Goal: Transaction & Acquisition: Purchase product/service

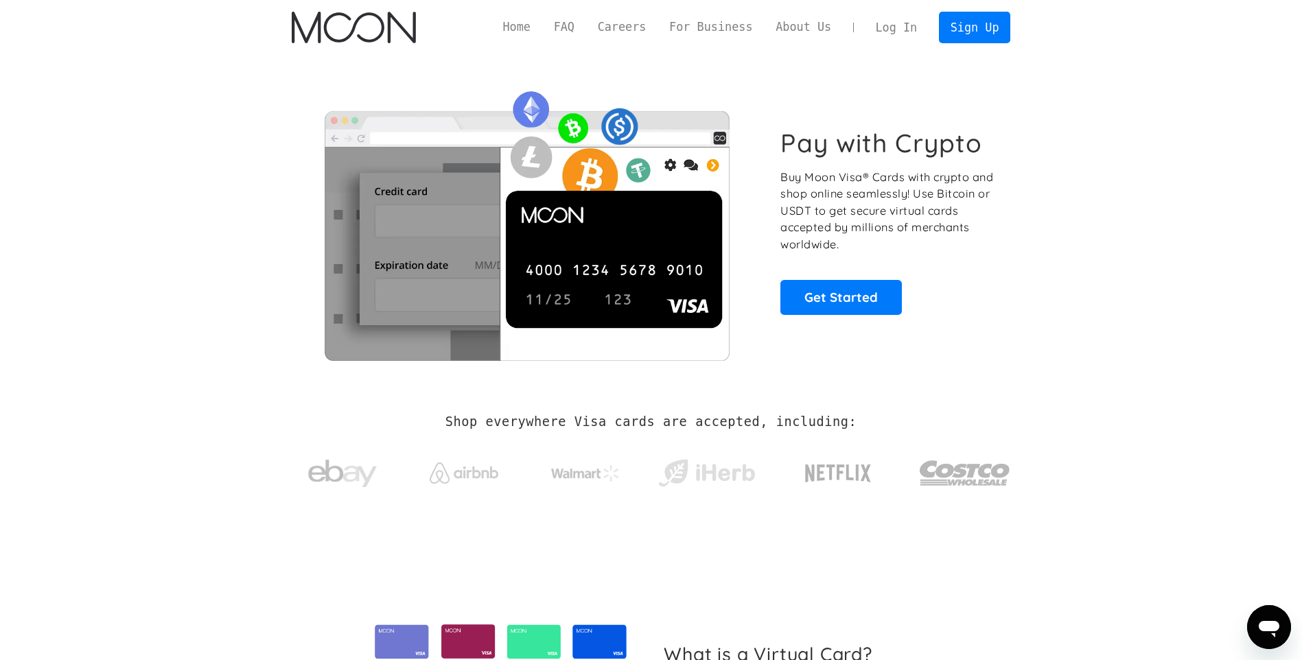
click at [981, 47] on div "Home FAQ Careers For Business About Us Log In Sign Up Home FAQ For Business Car…" at bounding box center [651, 27] width 760 height 55
click at [983, 31] on link "Sign Up" at bounding box center [974, 27] width 71 height 31
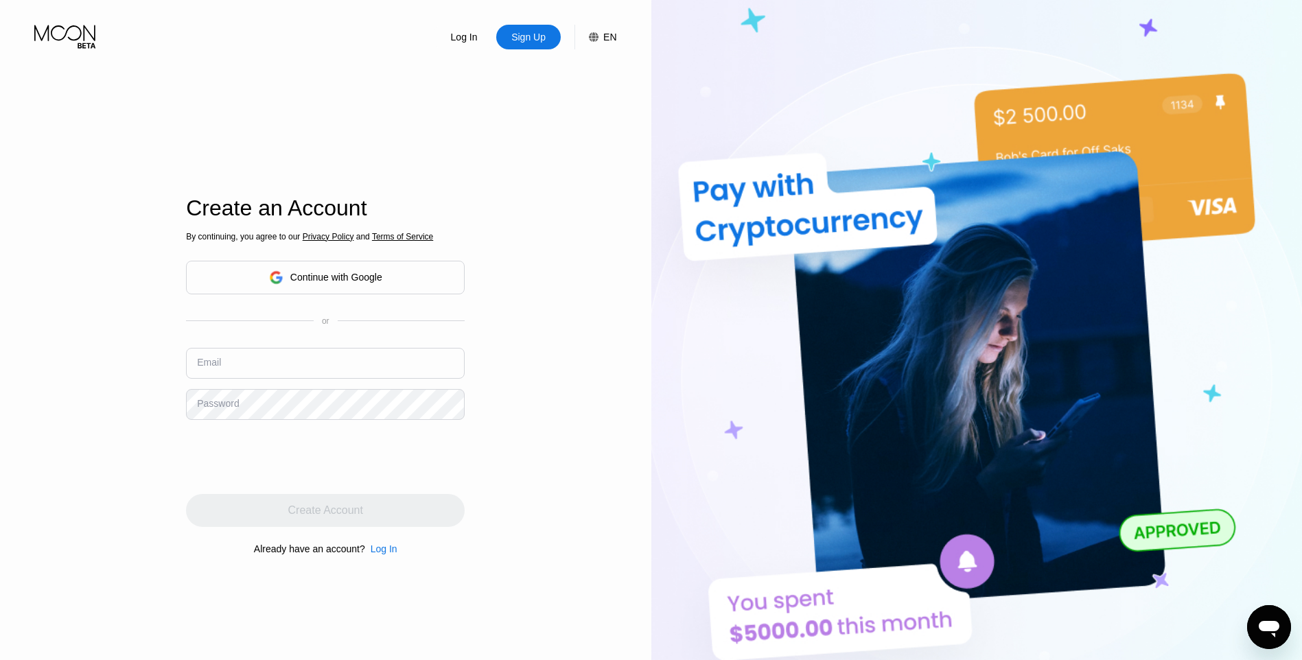
click at [333, 358] on input "text" at bounding box center [325, 363] width 279 height 31
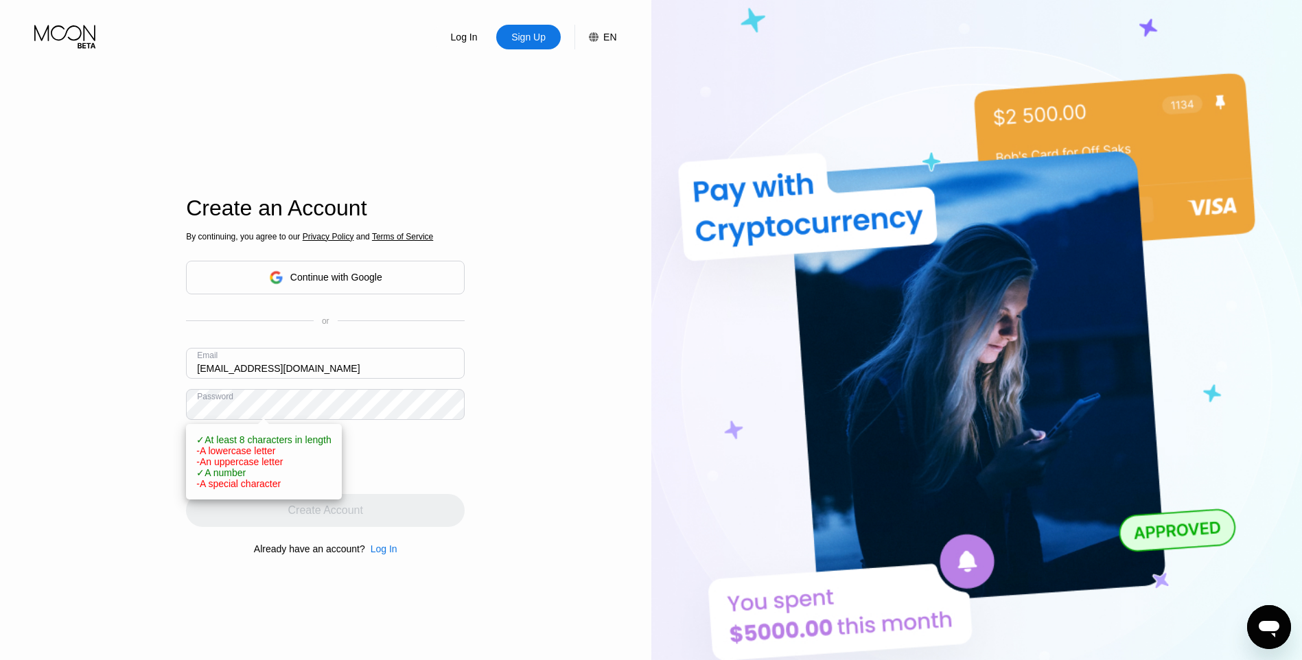
click at [148, 405] on div "Log In Sign Up EN Language English Save Create an Account By continuing, you ag…" at bounding box center [325, 363] width 651 height 726
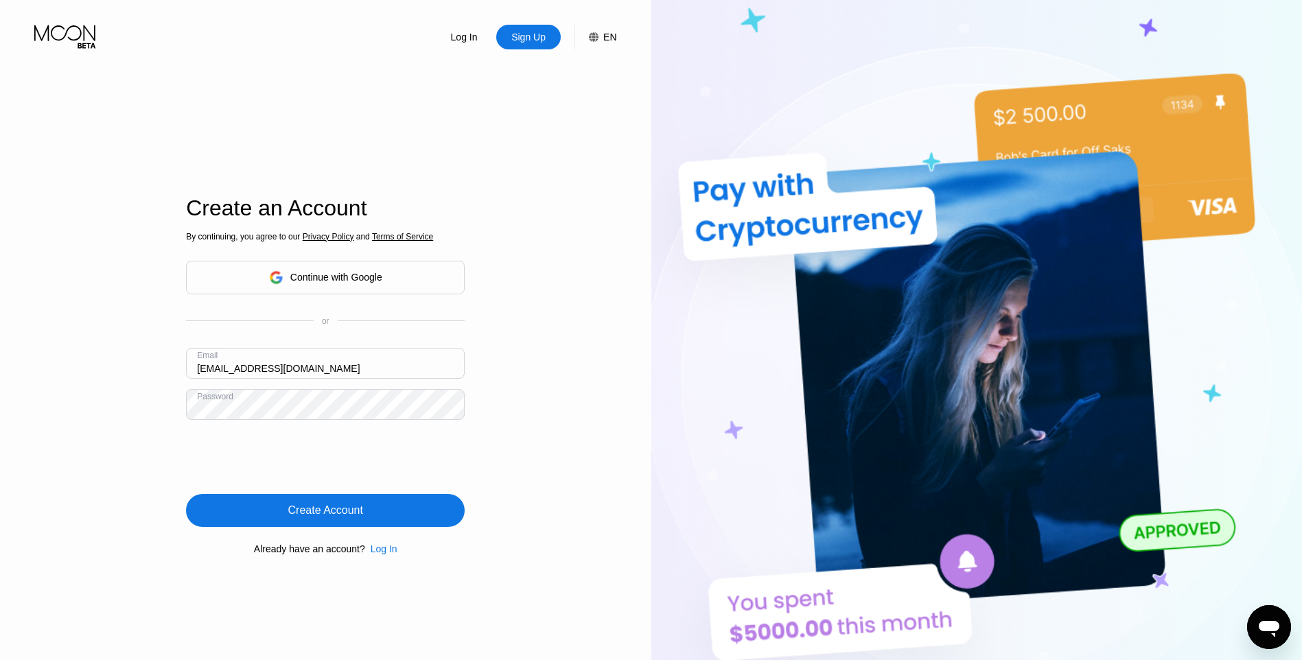
click at [328, 516] on div "Create Account" at bounding box center [325, 511] width 75 height 14
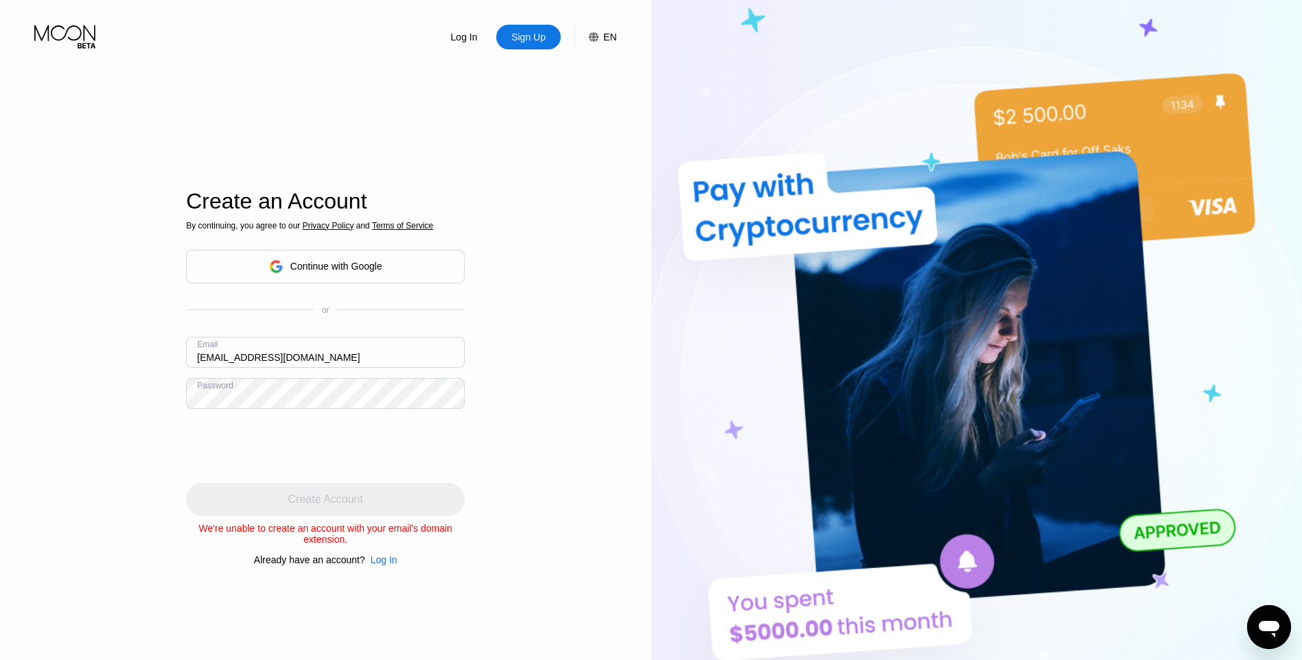
click at [313, 351] on input "Tsvetkov_michael@mail.ru" at bounding box center [325, 352] width 279 height 31
drag, startPoint x: 331, startPoint y: 355, endPoint x: 231, endPoint y: 349, distance: 100.3
click at [231, 349] on input "Tsvetkov_michael@mail.ru" at bounding box center [325, 352] width 279 height 31
type input "Tsvetkovmic@gmail.com"
click at [507, 419] on div "Log In Sign Up EN Language English Save Create an Account By continuing, you ag…" at bounding box center [325, 363] width 651 height 726
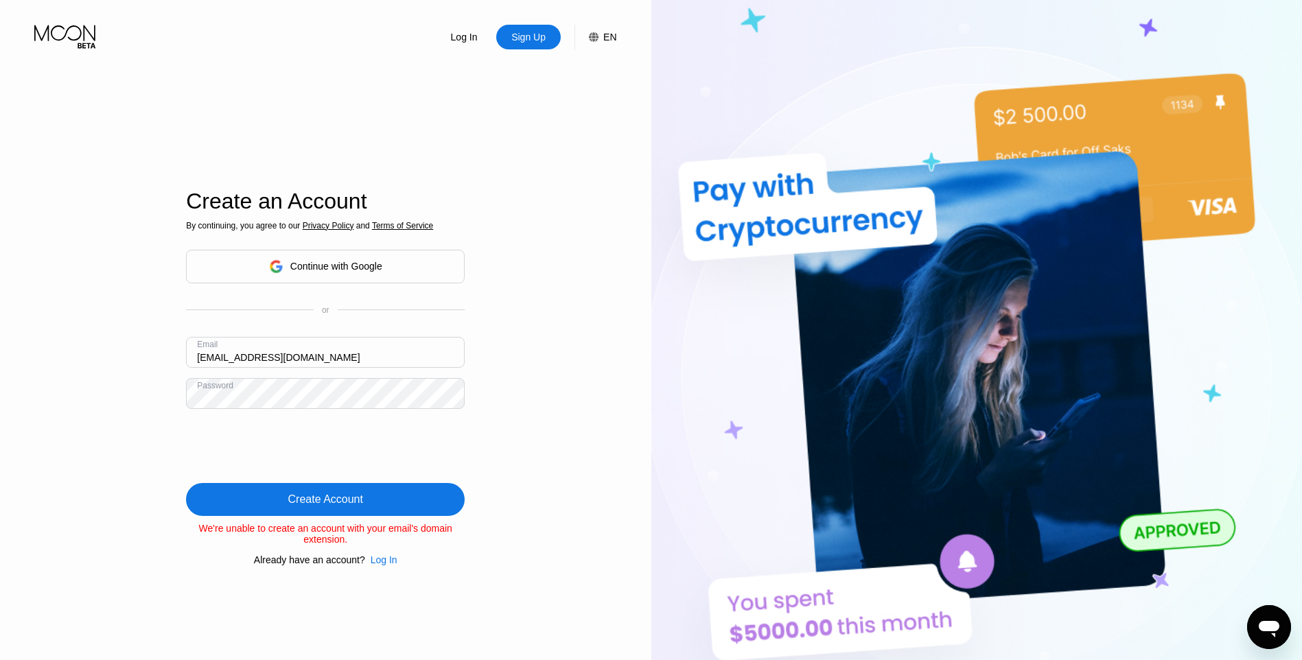
click at [381, 483] on div "Create Account" at bounding box center [325, 499] width 279 height 33
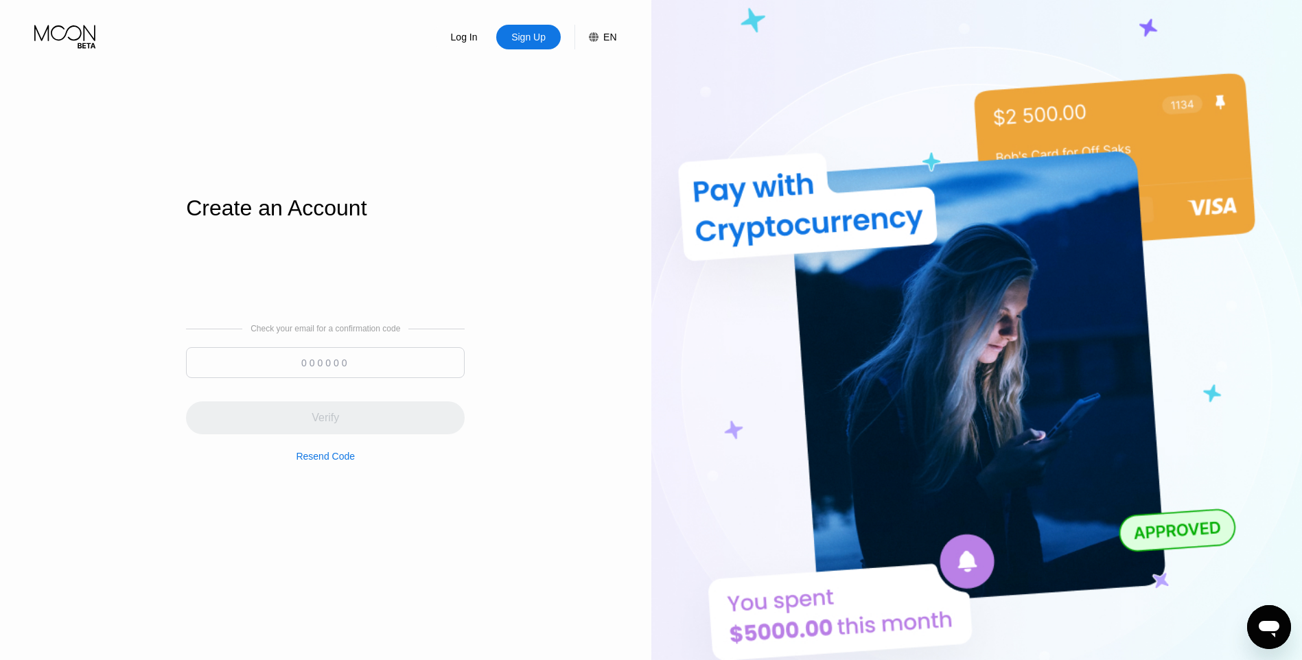
click at [376, 352] on input at bounding box center [325, 362] width 279 height 31
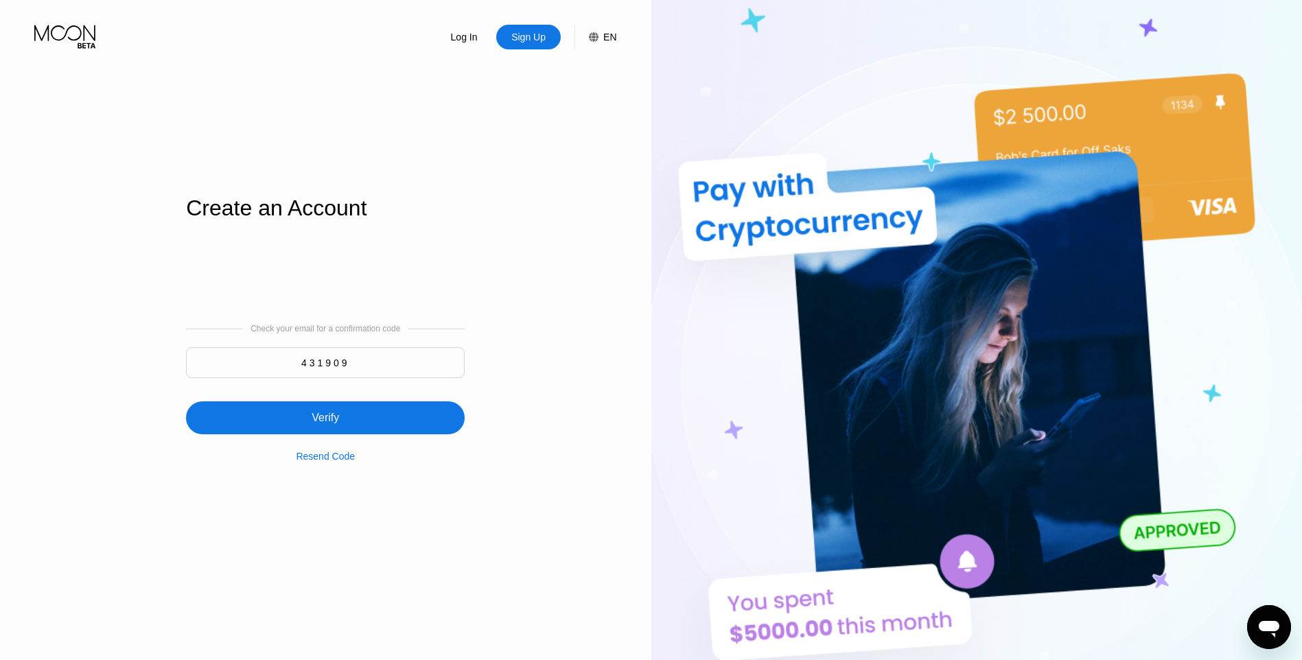
type input "431909"
click at [367, 430] on div "Verify" at bounding box center [325, 417] width 279 height 33
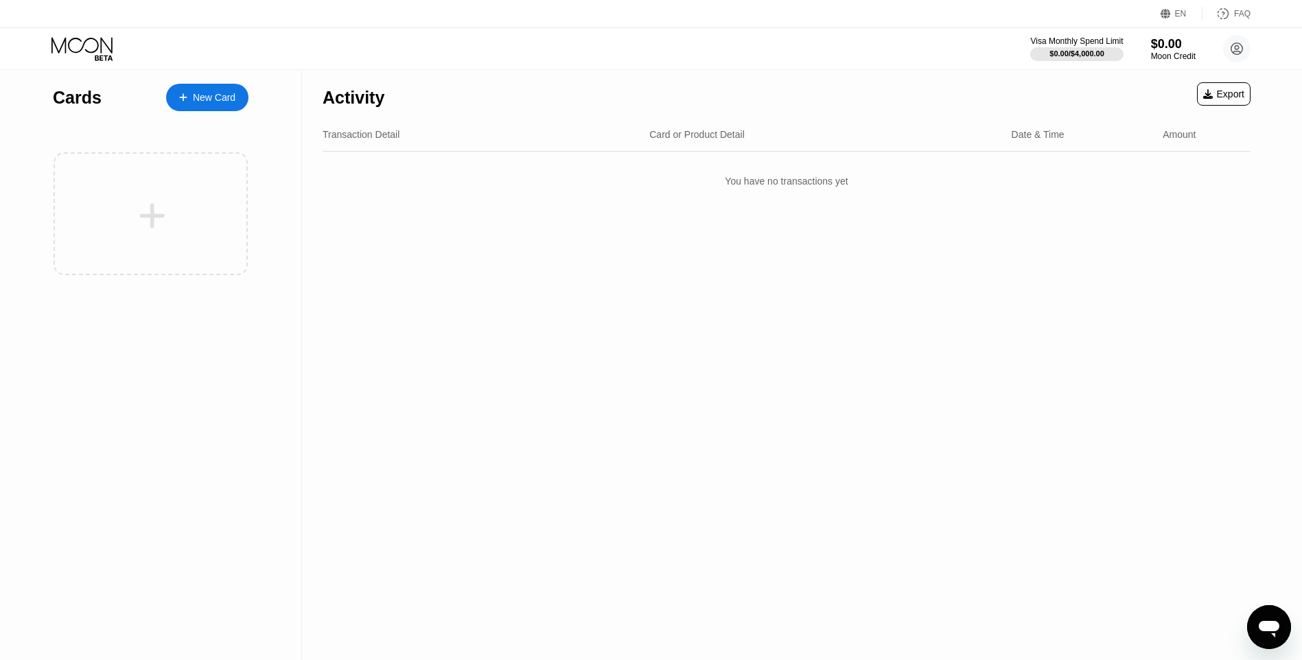
click at [591, 215] on div "Activity Export Transaction Detail Card or Product Detail Date & Time Amount Yo…" at bounding box center [786, 365] width 969 height 590
click at [204, 95] on div "New Card" at bounding box center [214, 98] width 43 height 12
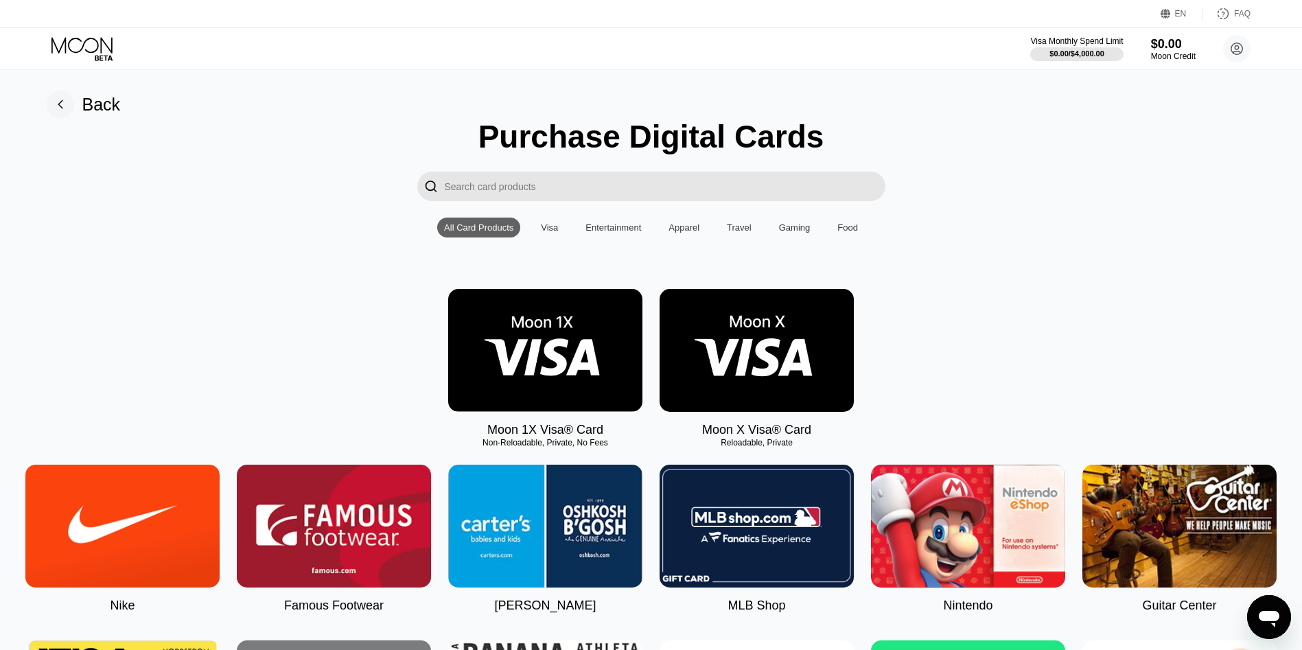
click at [764, 362] on img at bounding box center [756, 350] width 194 height 123
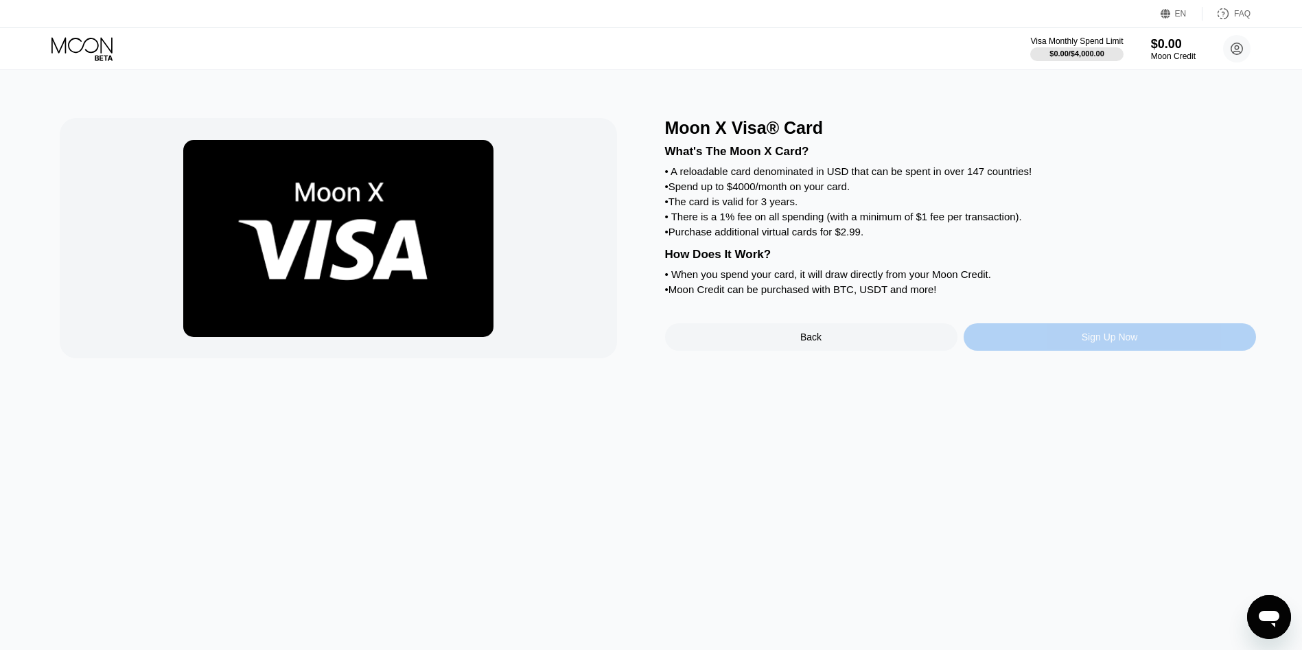
click at [1101, 347] on div "Sign Up Now" at bounding box center [1109, 336] width 292 height 27
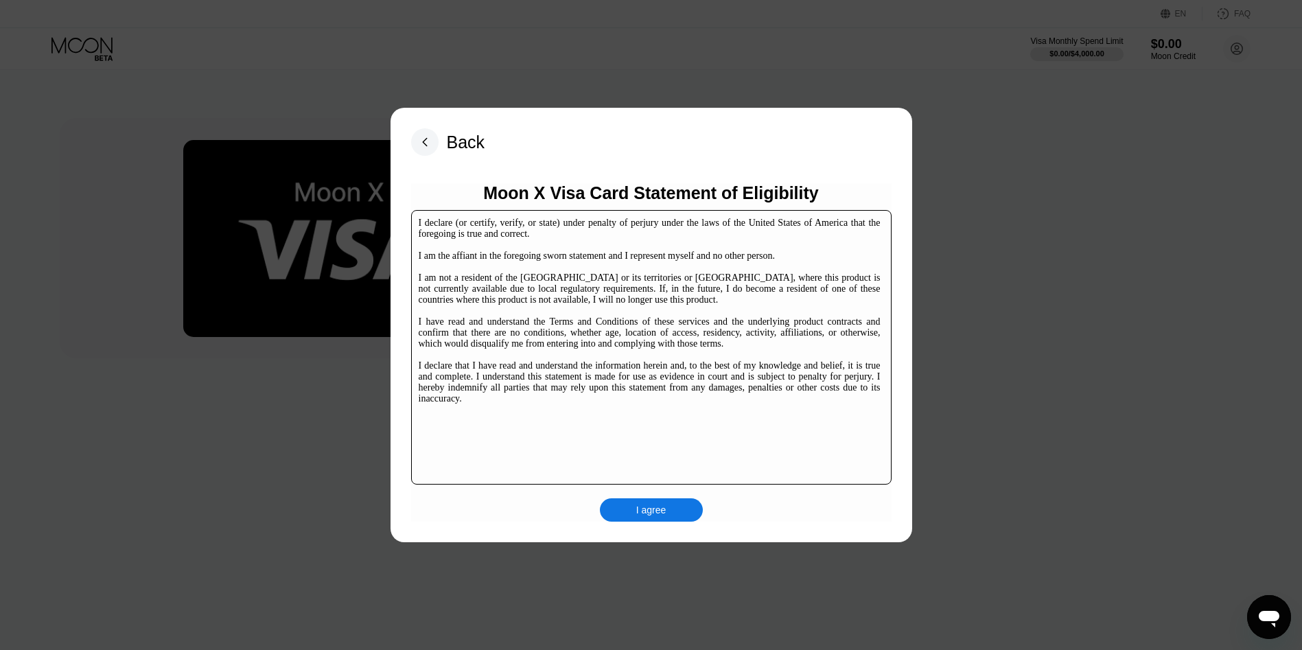
click at [660, 519] on div "I agree" at bounding box center [651, 509] width 103 height 23
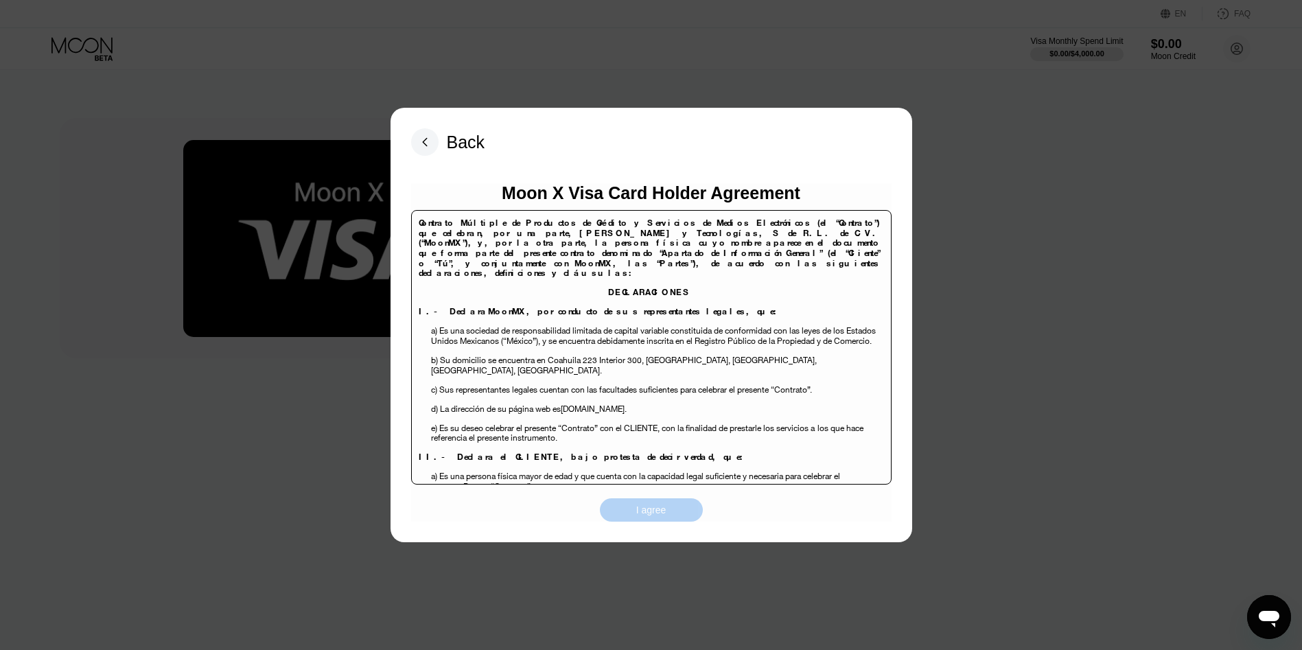
click at [660, 519] on div "I agree" at bounding box center [651, 509] width 103 height 23
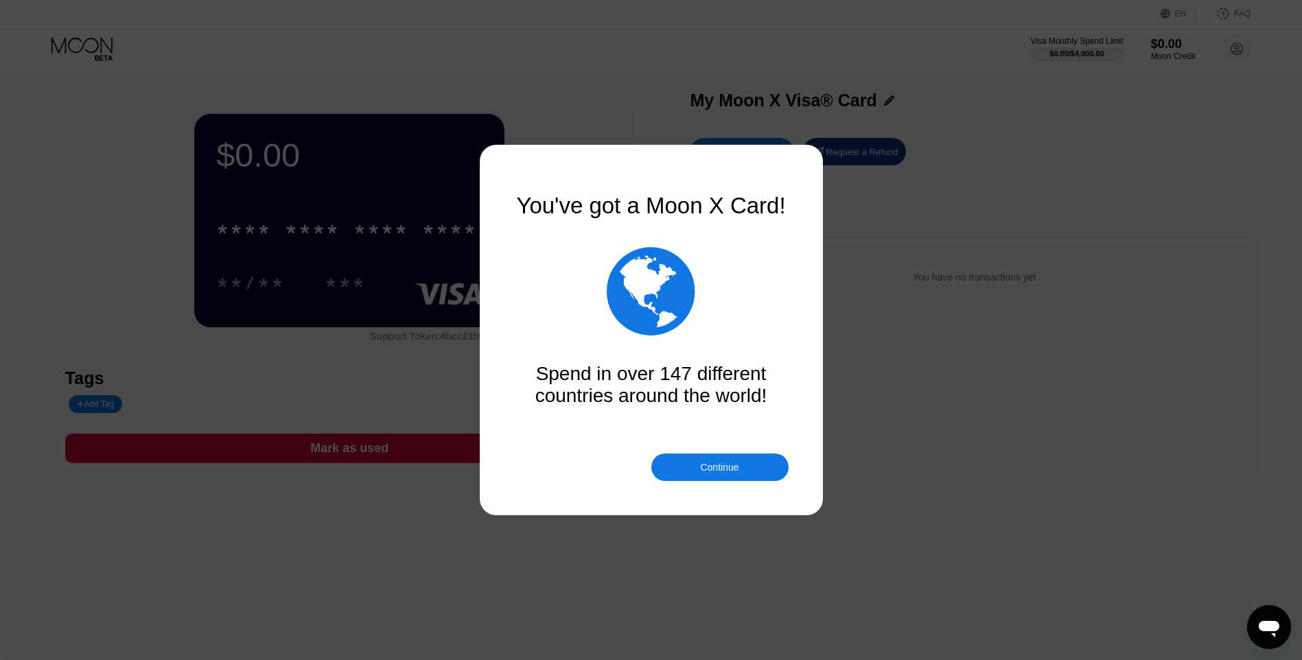
click at [714, 473] on div "Continue" at bounding box center [719, 467] width 38 height 11
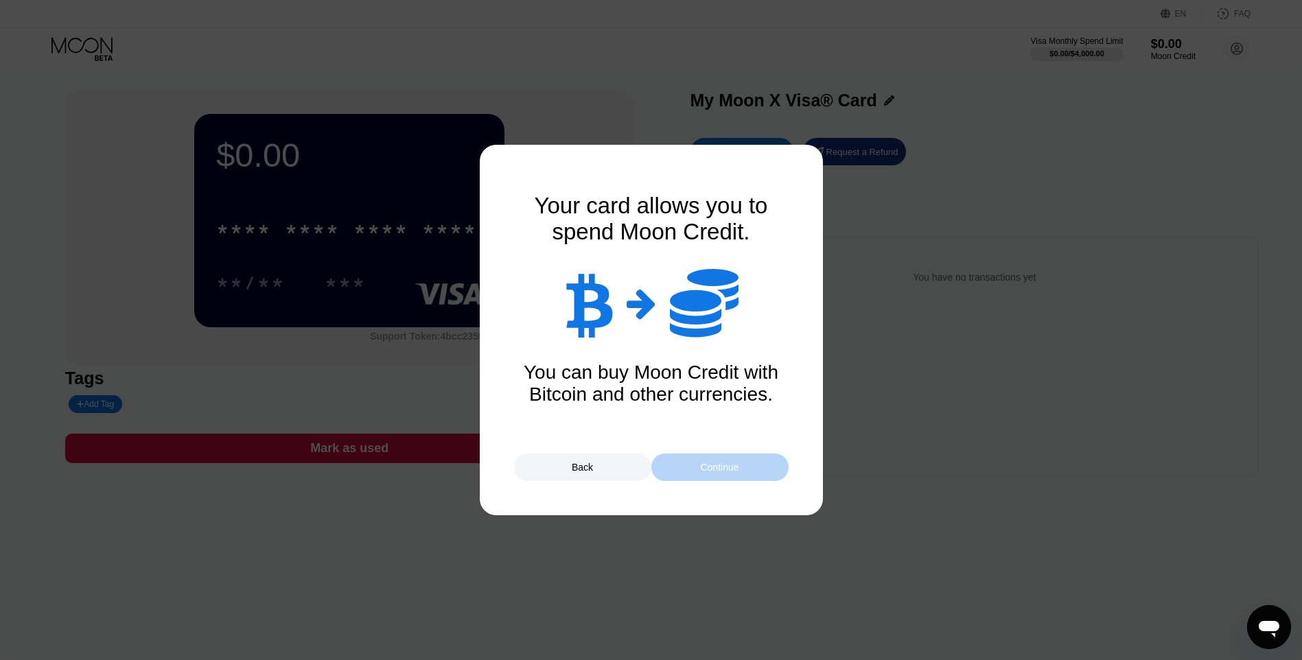
click at [714, 471] on div "Continue" at bounding box center [719, 467] width 38 height 11
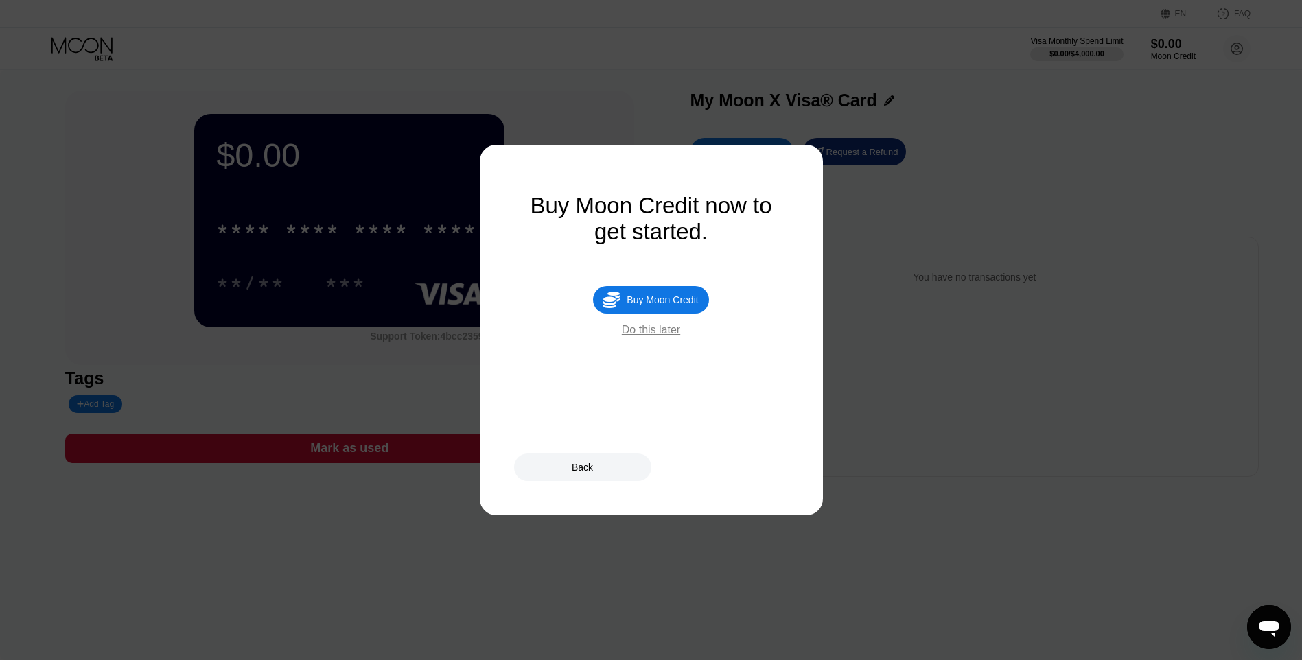
click at [670, 305] on div "Buy Moon Credit" at bounding box center [661, 299] width 71 height 11
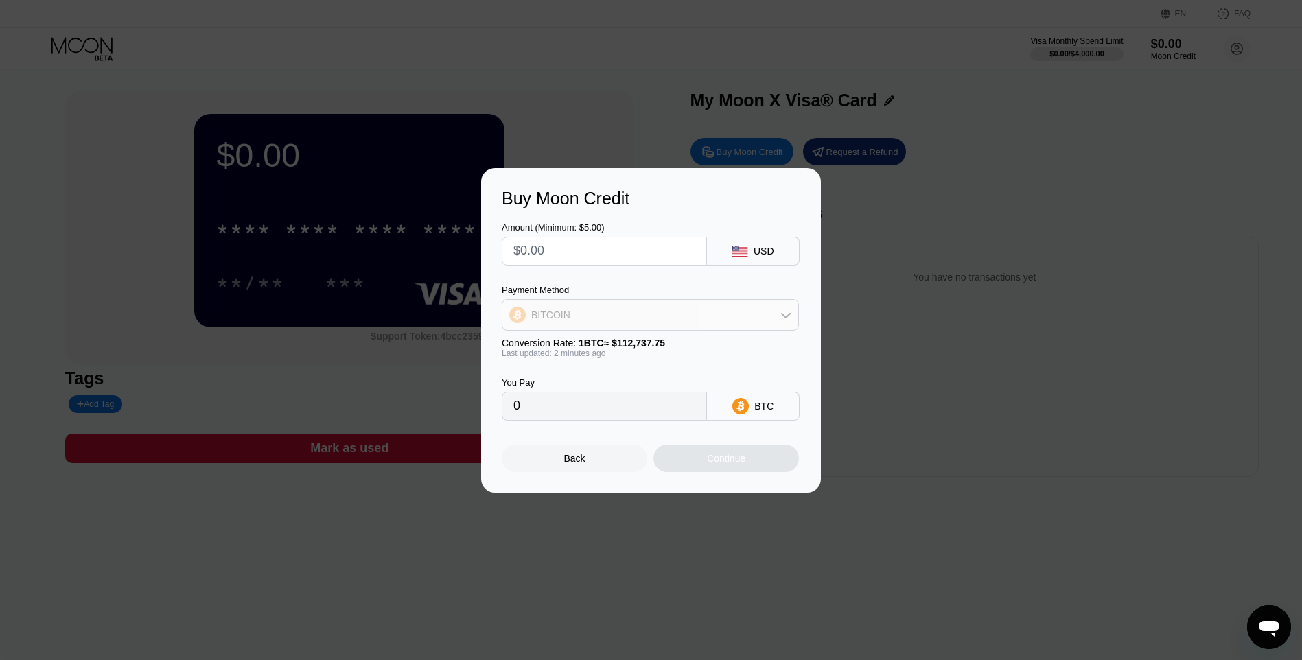
click at [764, 320] on div "BITCOIN" at bounding box center [650, 314] width 296 height 27
click at [583, 377] on span "USDT on TRON" at bounding box center [569, 382] width 69 height 11
type input "0.00"
click at [599, 252] on input "text" at bounding box center [604, 250] width 182 height 27
type input "$2"
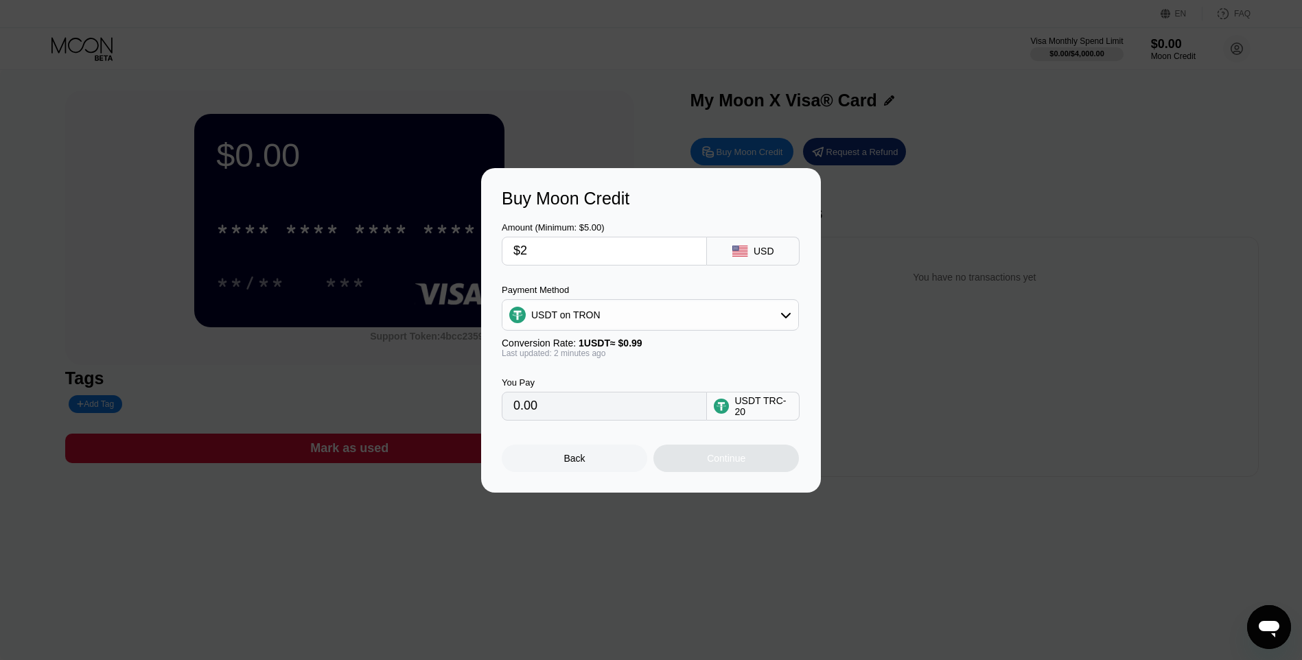
type input "2.02"
type input "$28"
type input "28.28"
click at [759, 363] on div "You Pay 28.28 USDT TRC-20" at bounding box center [651, 389] width 298 height 62
click at [553, 253] on input "$28" at bounding box center [604, 250] width 182 height 27
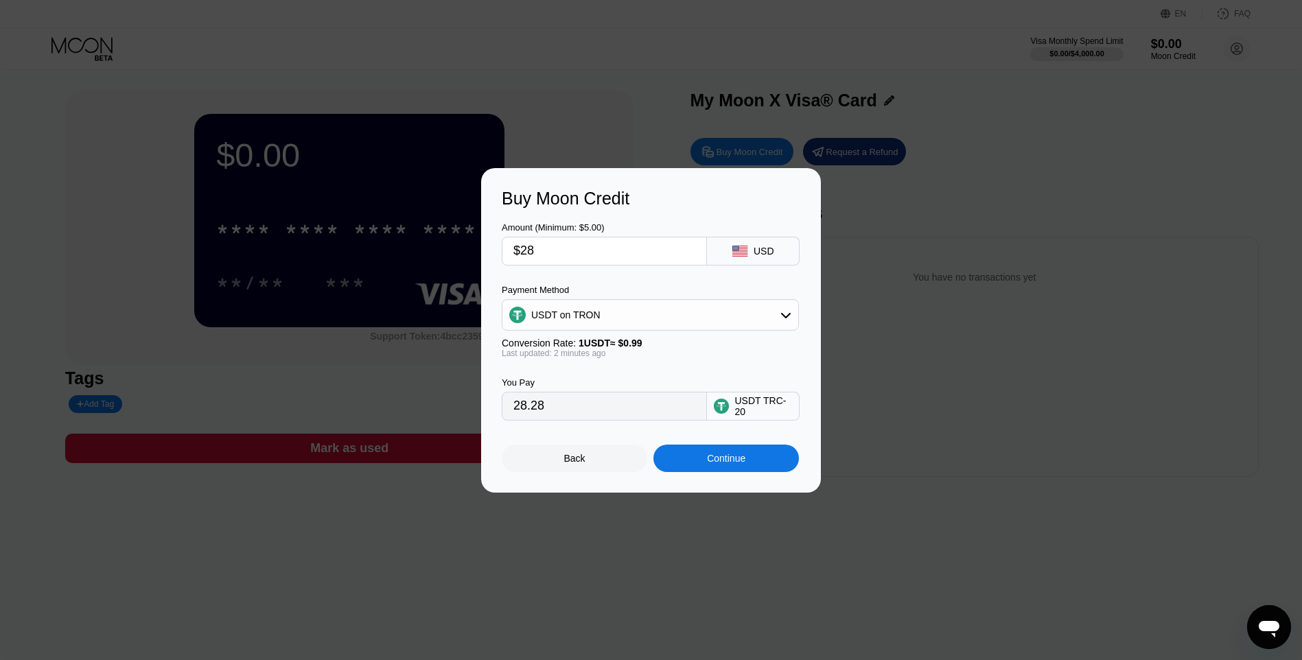
type input "$2"
type input "2.02"
type input "0.00"
type input "$3"
type input "3.03"
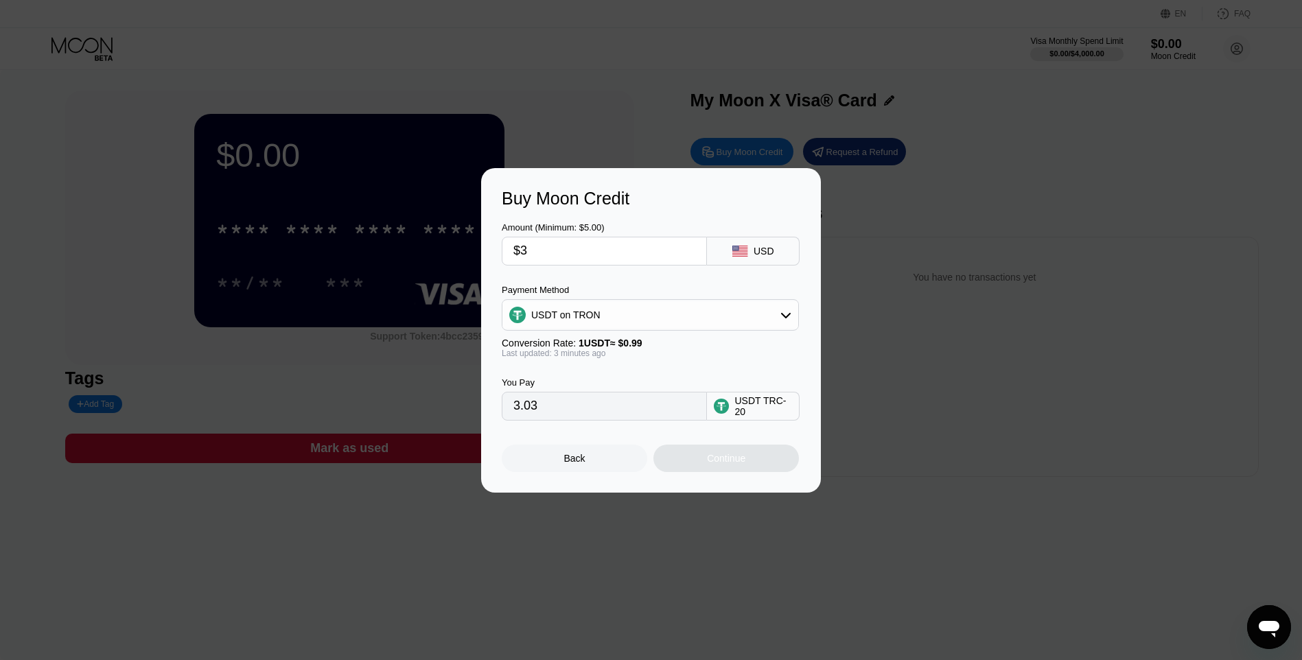
type input "$30"
type input "30.30"
type input "$30"
click at [752, 258] on div "USD" at bounding box center [753, 251] width 93 height 29
click at [741, 464] on div "Continue" at bounding box center [726, 458] width 38 height 11
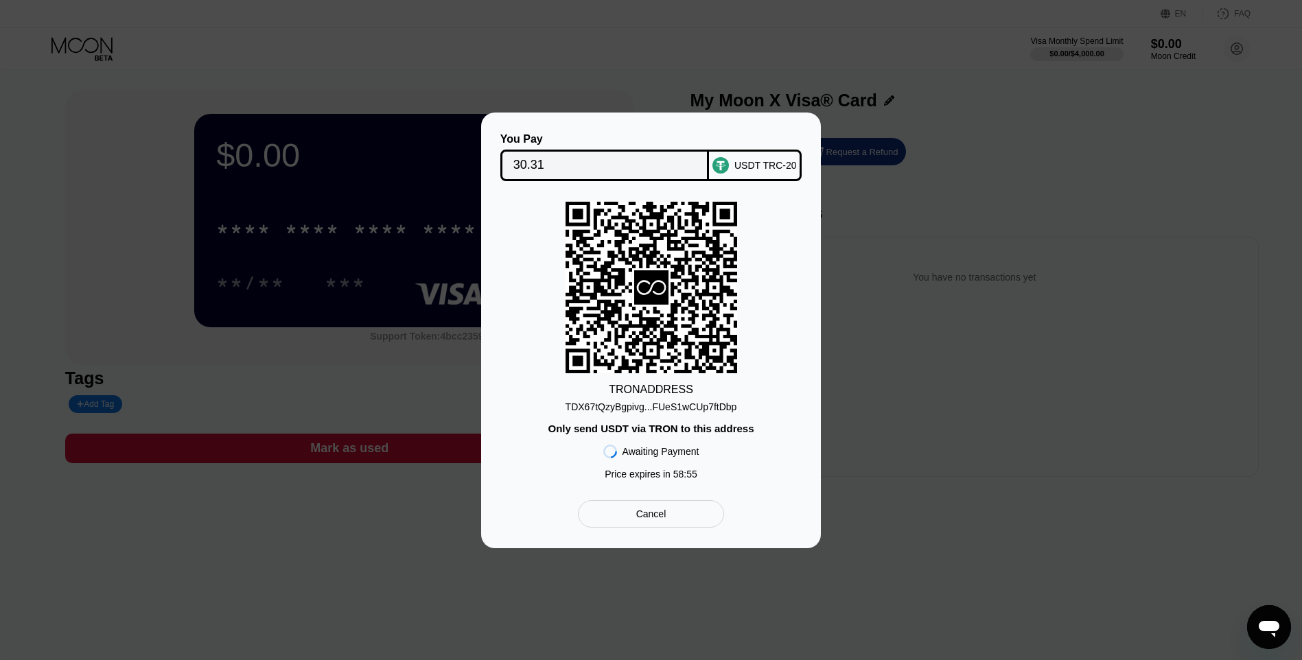
click at [690, 403] on div "TDX67tQzyBgpivg...FUeS1wCUp7ftDbp" at bounding box center [651, 406] width 172 height 11
